Goal: Check status: Check status

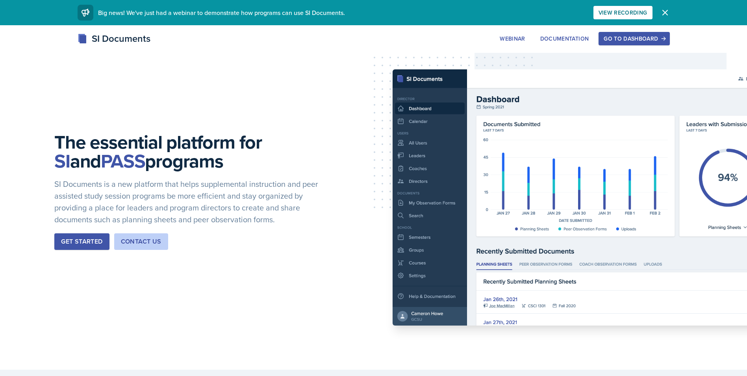
click at [638, 32] on button "Go to Dashboard" at bounding box center [634, 38] width 71 height 13
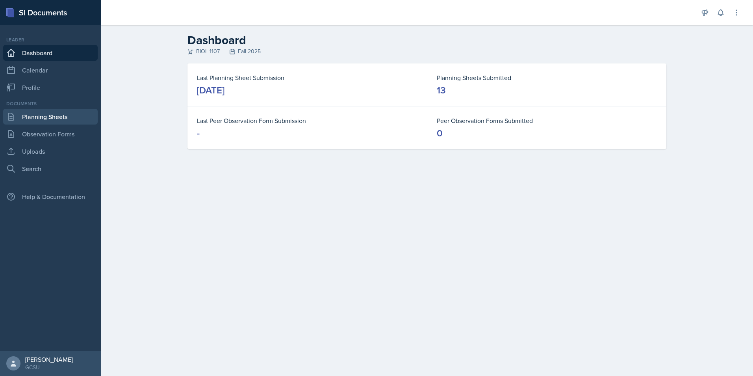
click at [60, 118] on link "Planning Sheets" at bounding box center [50, 117] width 95 height 16
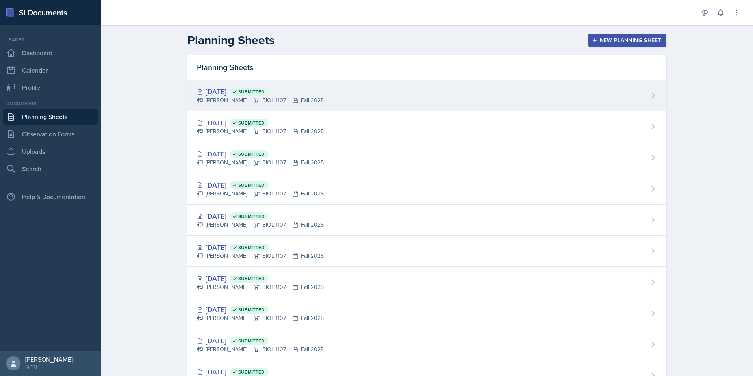
click at [248, 94] on div "[DATE] Submitted" at bounding box center [260, 91] width 127 height 11
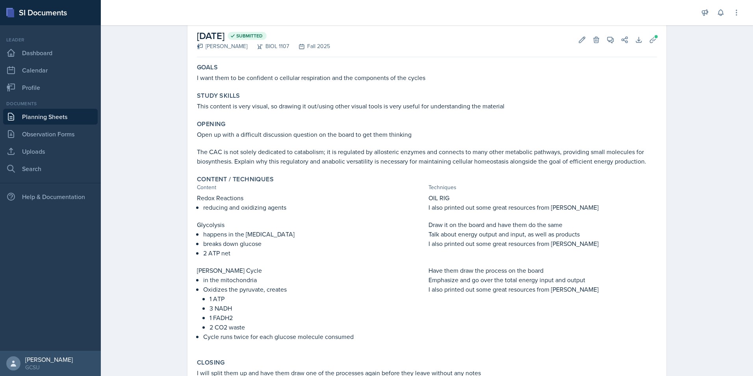
scroll to position [91, 0]
